Goal: Information Seeking & Learning: Check status

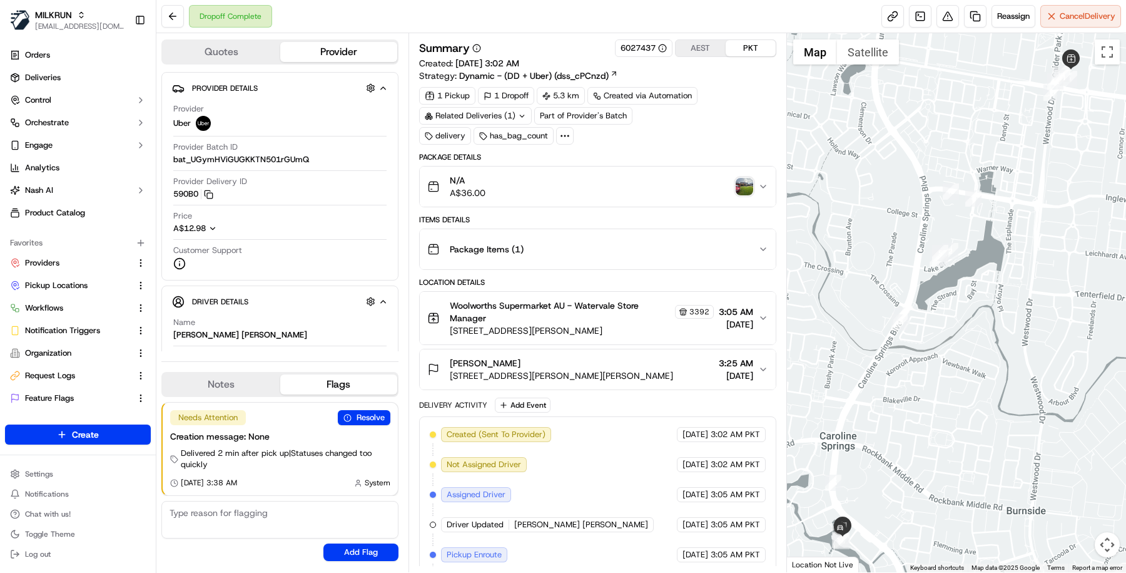
click at [734, 80] on div "Summary 6027437 AEST PKT Created: 11/09/2025 3:02 AM Strategy: Dynamic - (DD + …" at bounding box center [597, 60] width 357 height 43
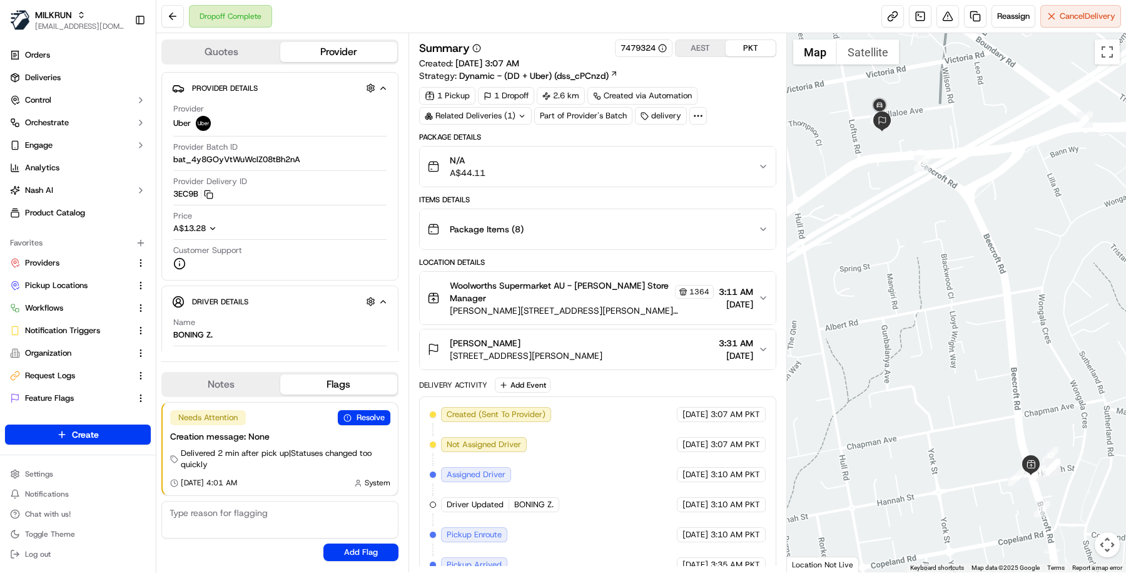
click at [509, 114] on div "Related Deliveries (1)" at bounding box center [475, 116] width 113 height 18
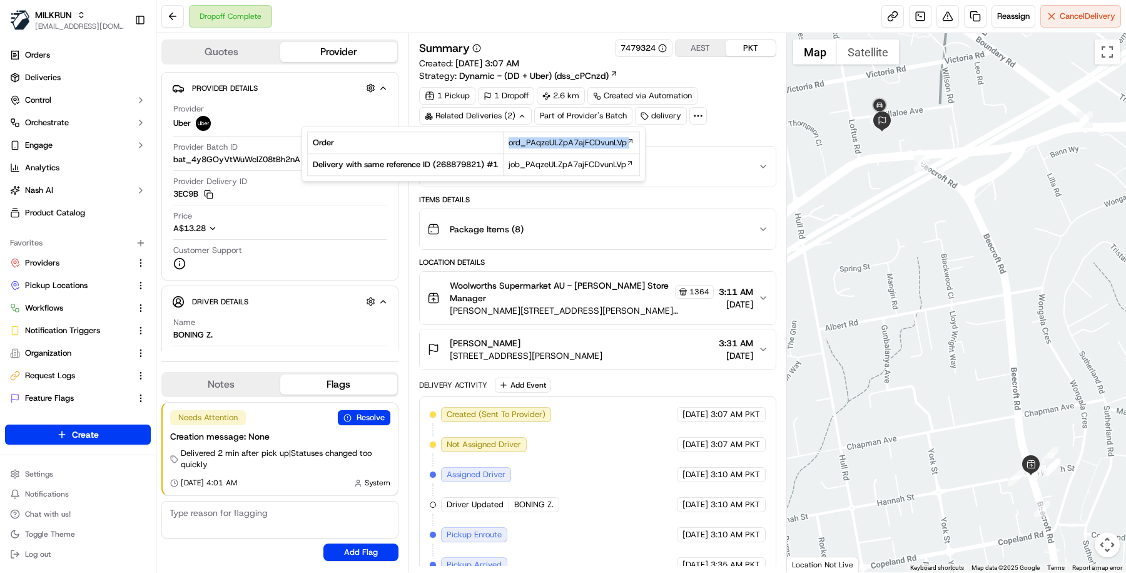
drag, startPoint x: 459, startPoint y: 153, endPoint x: 507, endPoint y: 142, distance: 49.3
click at [507, 142] on tbody "Order ord_PAqzeULZpA7ajFCDvunLVp Delivery with same reference ID ( 268879821 ) …" at bounding box center [473, 154] width 332 height 44
copy link "ord_PAqzeULZpA7ajFCDvunLVp"
click at [735, 89] on div "1 Pickup 1 Dropoff 2.6 km Created via Automation Related Deliveries (2) Part of…" at bounding box center [597, 106] width 357 height 38
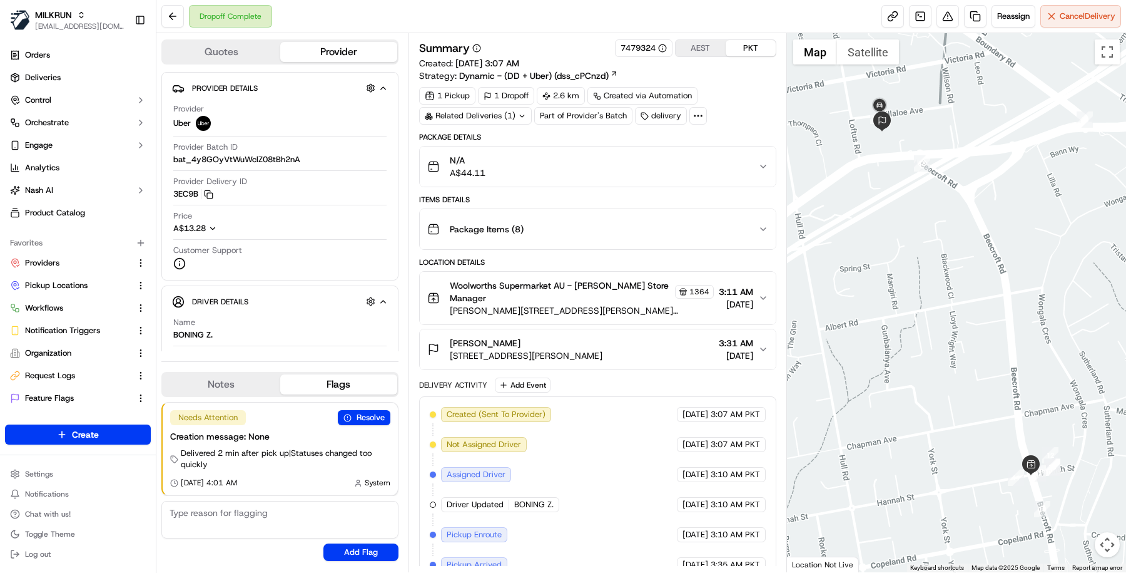
click at [695, 118] on icon at bounding box center [698, 115] width 11 height 11
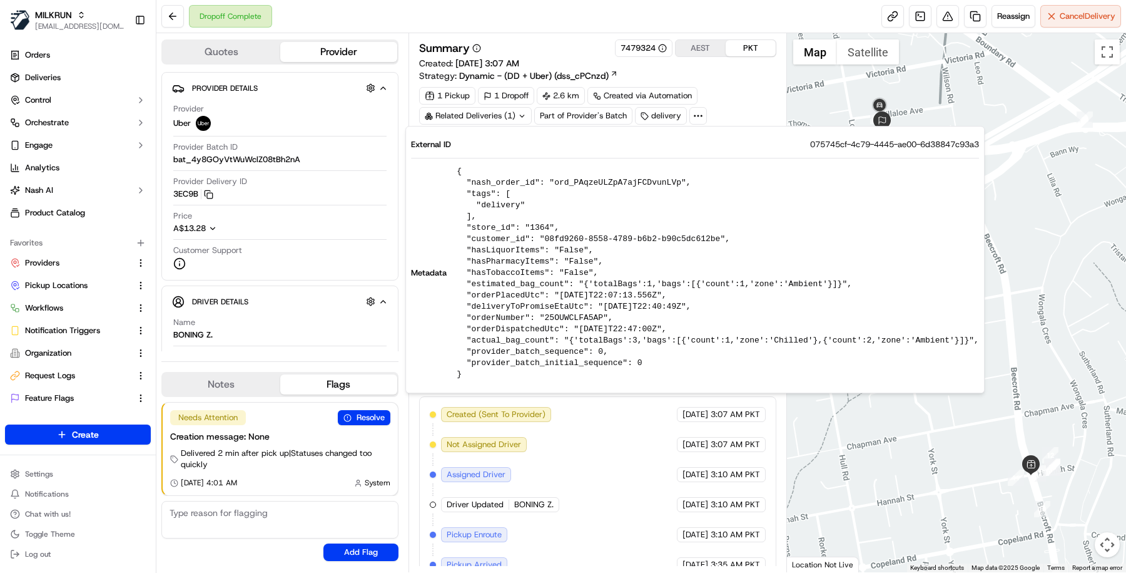
click at [742, 91] on div "1 Pickup 1 Dropoff 2.6 km Created via Automation Related Deliveries (1) Part of…" at bounding box center [597, 106] width 357 height 38
